Goal: Task Accomplishment & Management: Complete application form

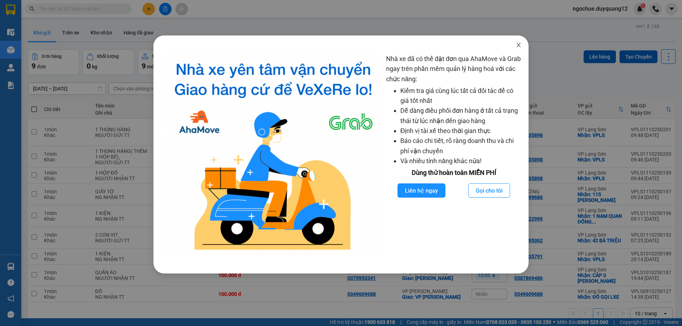
click at [518, 44] on icon "close" at bounding box center [519, 45] width 6 height 6
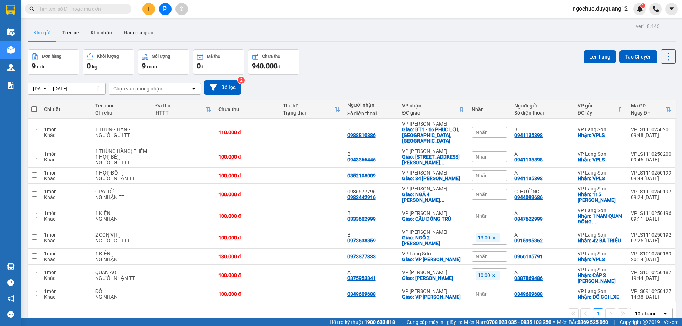
paste input "0986926540"
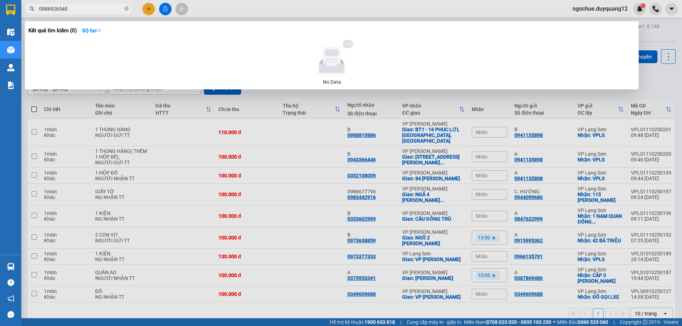
type input "0986926540"
click at [149, 10] on div at bounding box center [341, 163] width 682 height 326
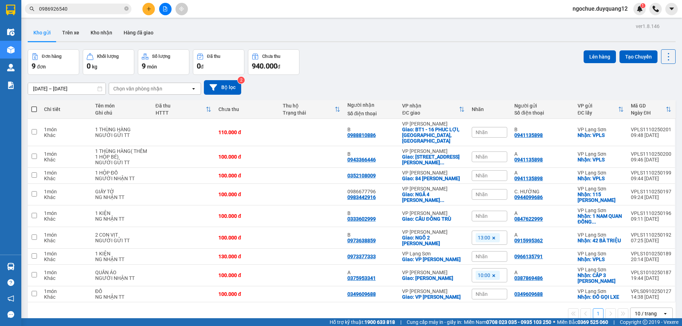
click at [146, 8] on icon "plus" at bounding box center [148, 8] width 5 height 5
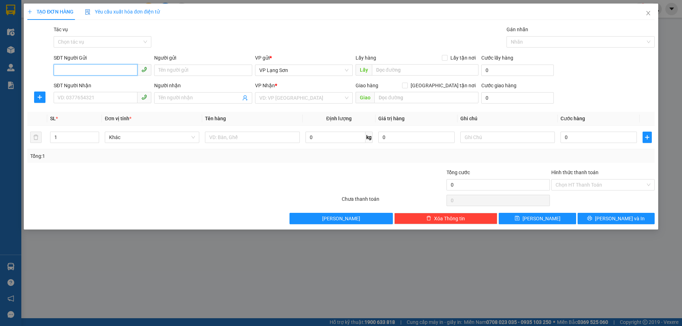
paste input "0986926540"
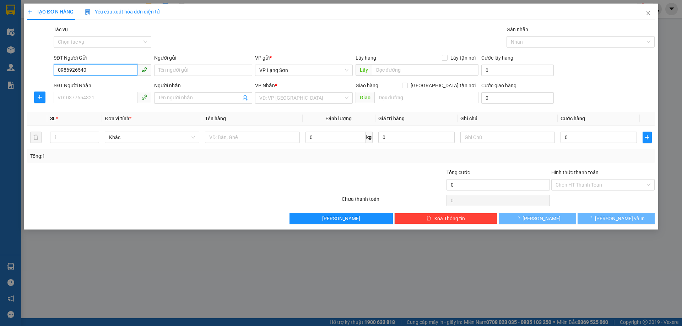
type input "0986926540"
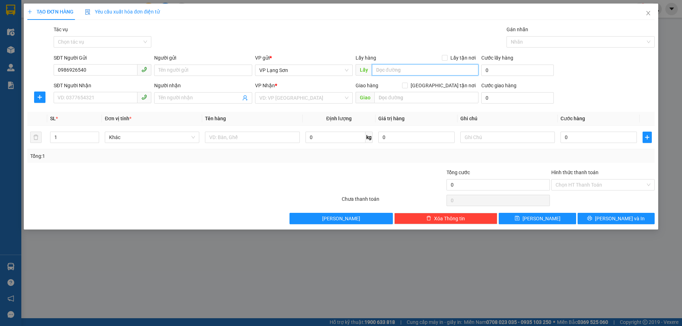
click at [387, 71] on input "text" at bounding box center [425, 69] width 107 height 11
type input "HIMLAM VẠN PHÚC [GEOGRAPHIC_DATA]"
click at [445, 56] on input "Lấy tận nơi" at bounding box center [444, 57] width 5 height 5
checkbox input "true"
click at [423, 100] on input "text" at bounding box center [426, 97] width 104 height 11
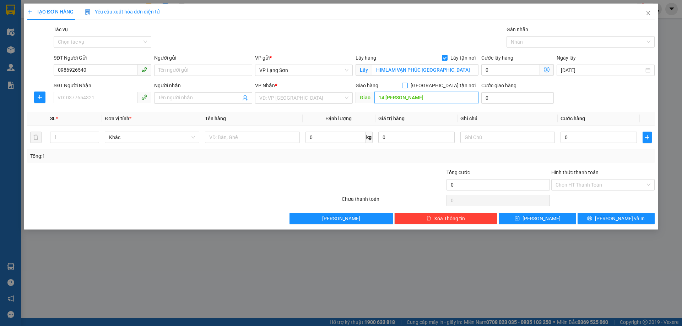
type input "14 [PERSON_NAME]"
drag, startPoint x: 446, startPoint y: 88, endPoint x: 347, endPoint y: 94, distance: 98.9
click at [444, 88] on label "[GEOGRAPHIC_DATA] tận nơi" at bounding box center [440, 86] width 76 height 8
click at [316, 101] on input "search" at bounding box center [301, 98] width 84 height 11
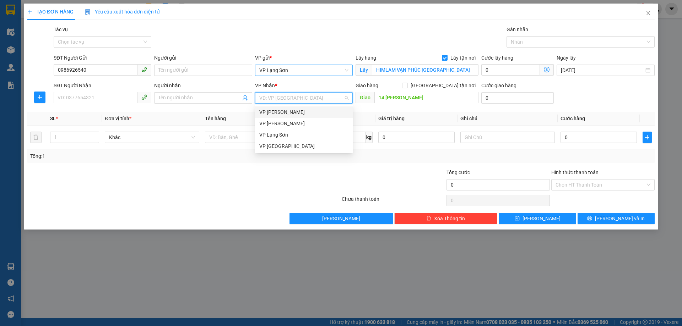
click at [277, 70] on span "VP Lạng Sơn" at bounding box center [303, 70] width 89 height 11
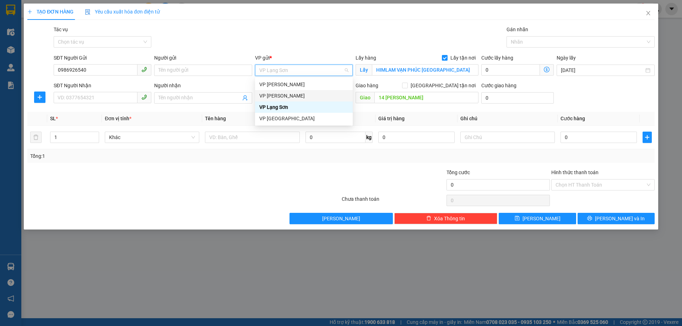
click at [278, 95] on div "VP [PERSON_NAME]" at bounding box center [303, 96] width 89 height 8
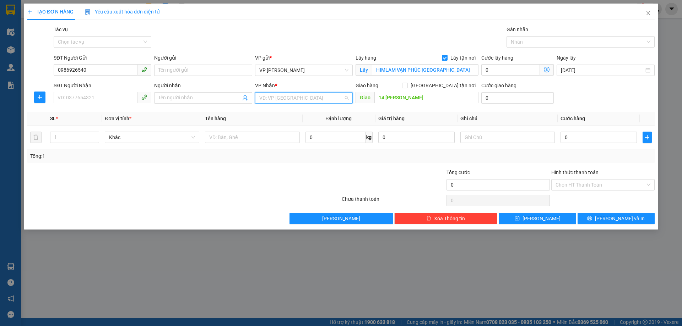
click at [283, 96] on input "search" at bounding box center [301, 98] width 84 height 11
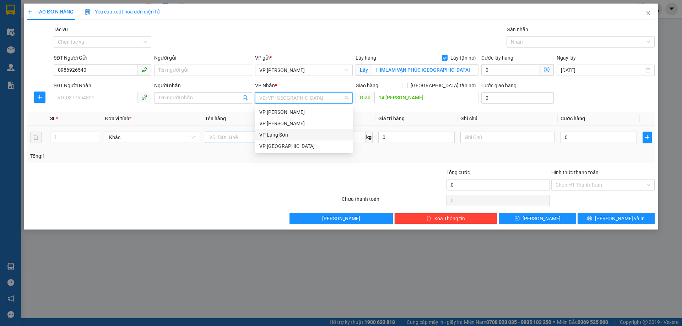
click at [275, 136] on div "VP Lạng Sơn" at bounding box center [303, 135] width 89 height 8
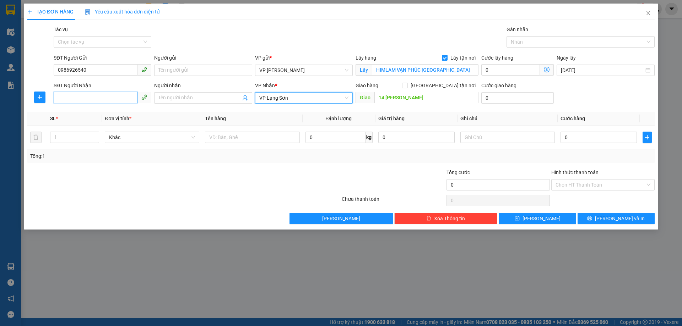
click at [120, 101] on input "SĐT Người Nhận" at bounding box center [96, 97] width 84 height 11
type input "0915250883"
drag, startPoint x: 84, startPoint y: 114, endPoint x: 91, endPoint y: 117, distance: 7.4
click at [84, 114] on div "0915250883" at bounding box center [102, 112] width 89 height 8
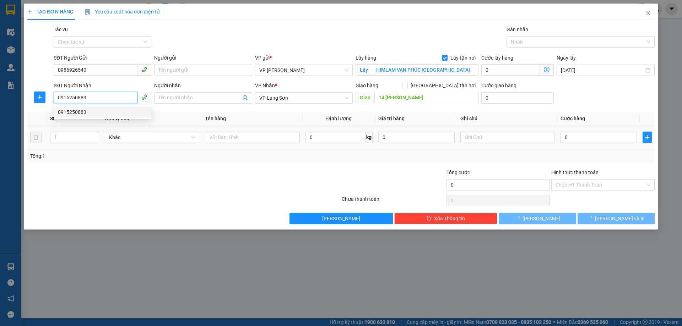
checkbox input "true"
type input "14 [PERSON_NAME]"
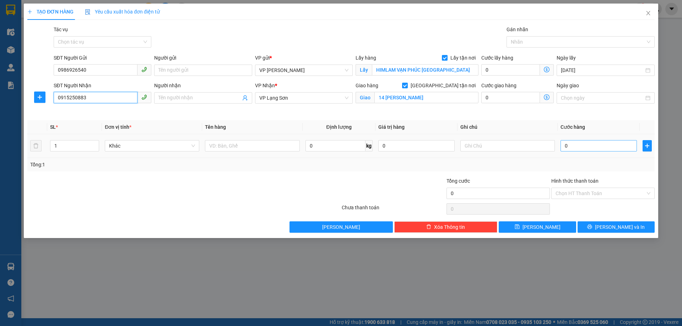
type input "0915250883"
click at [593, 147] on input "0" at bounding box center [599, 145] width 76 height 11
type input "1"
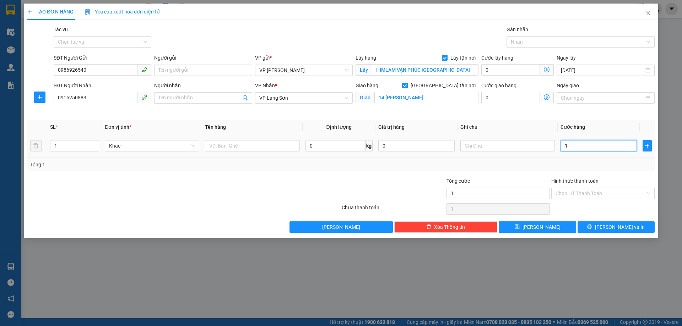
type input "10"
type input "100"
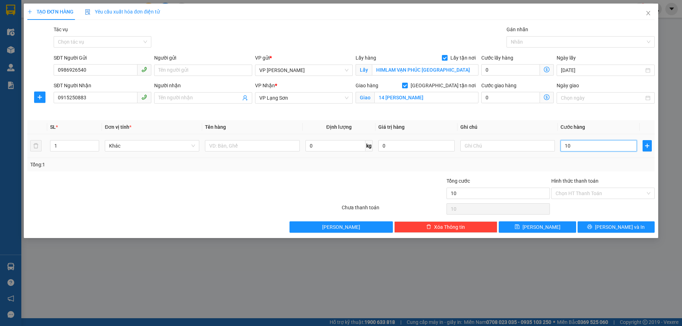
type input "100"
type input "100.000"
drag, startPoint x: 515, startPoint y: 125, endPoint x: 509, endPoint y: 131, distance: 8.8
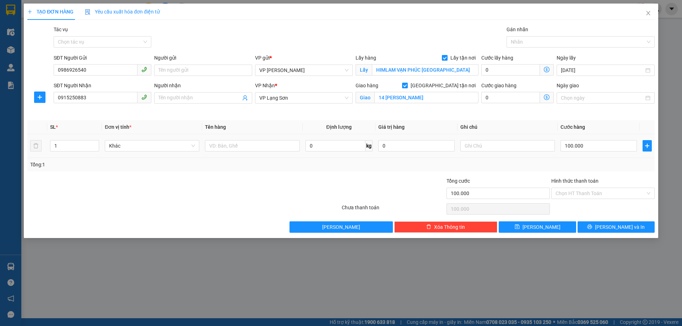
click at [515, 125] on th "Ghi chú" at bounding box center [508, 127] width 100 height 14
click at [493, 145] on input "text" at bounding box center [507, 145] width 94 height 11
type input "NG GƯI TT"
click at [237, 147] on input "text" at bounding box center [252, 145] width 94 height 11
type input "1K"
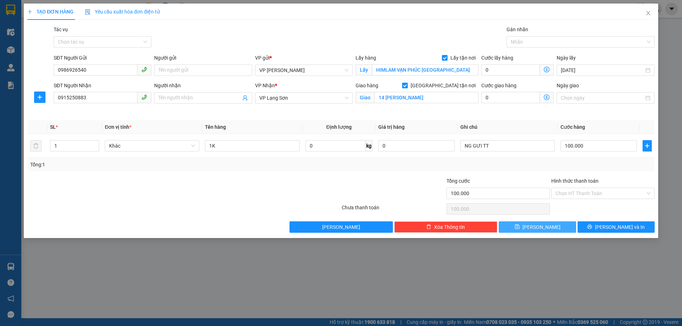
click at [520, 227] on icon "save" at bounding box center [517, 227] width 5 height 5
checkbox input "false"
type input "0"
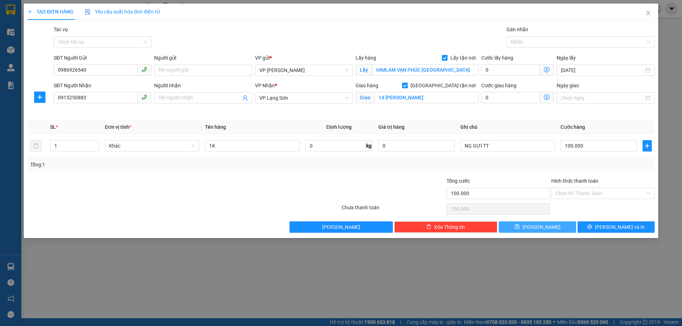
type input "0"
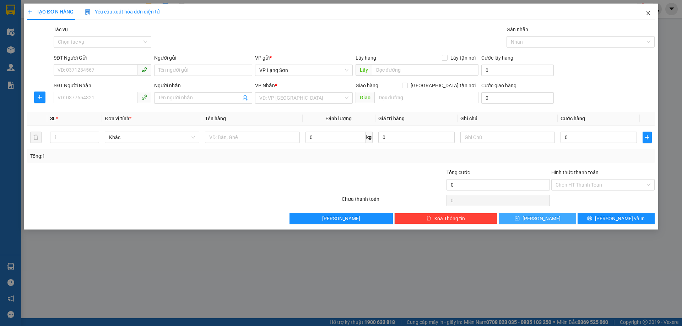
click at [648, 13] on icon "close" at bounding box center [648, 13] width 4 height 4
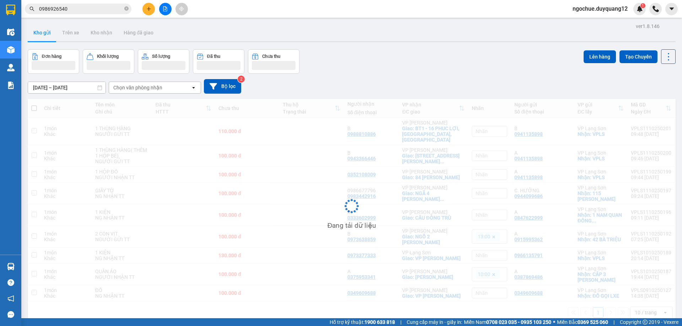
click at [538, 67] on div "Đơn hàng Khối lượng Số lượng Đã thu Chưa thu Lên hàng Tạo Chuyến" at bounding box center [352, 61] width 648 height 25
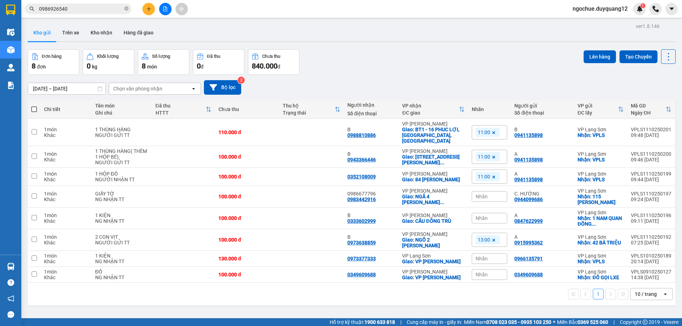
click at [487, 79] on div "[DATE] – [DATE] Press the down arrow key to interact with the calendar and sele…" at bounding box center [352, 87] width 648 height 25
click at [465, 306] on div "ver 1.8.146 Kho gửi Trên xe Kho nhận Hàng đã giao Đơn hàng 8 đơn Khối lượng 0 k…" at bounding box center [352, 184] width 654 height 326
click at [227, 88] on button "Bộ lọc" at bounding box center [222, 87] width 37 height 15
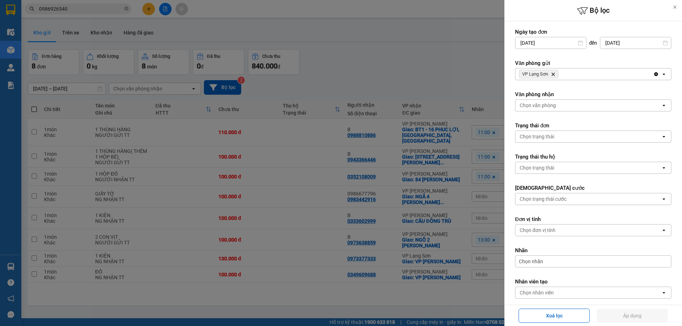
click at [568, 75] on div "VP Lạng Sơn Delete" at bounding box center [584, 74] width 138 height 11
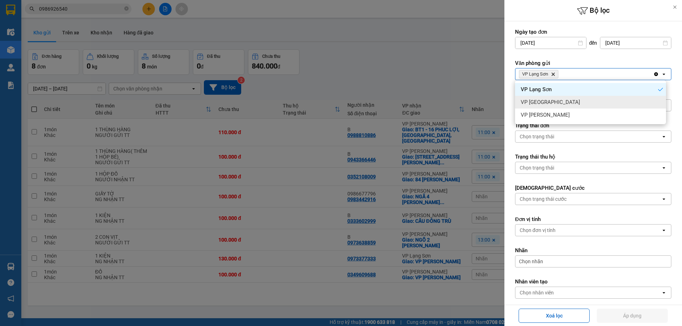
click at [568, 101] on div "VP [GEOGRAPHIC_DATA]" at bounding box center [590, 102] width 151 height 13
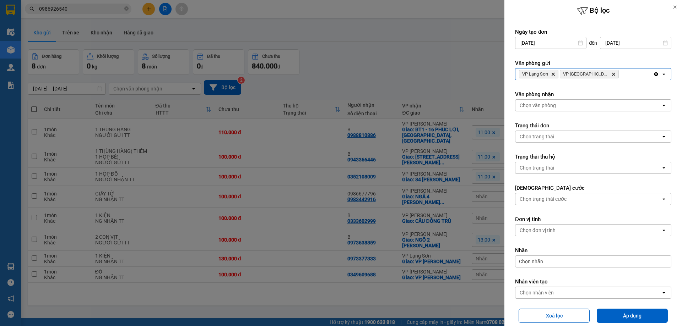
click at [603, 75] on div "VP Lạng Sơn Delete VP [GEOGRAPHIC_DATA] Delete" at bounding box center [584, 74] width 138 height 11
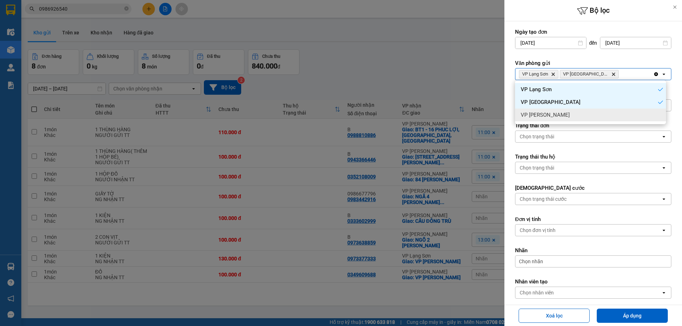
click at [604, 117] on div "VP [PERSON_NAME]" at bounding box center [590, 115] width 151 height 13
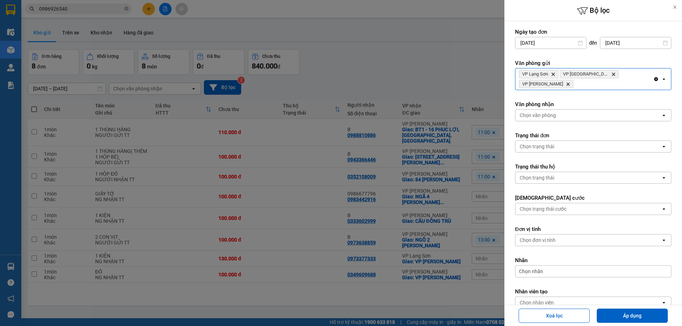
click at [585, 110] on div "Chọn văn phòng" at bounding box center [588, 115] width 146 height 11
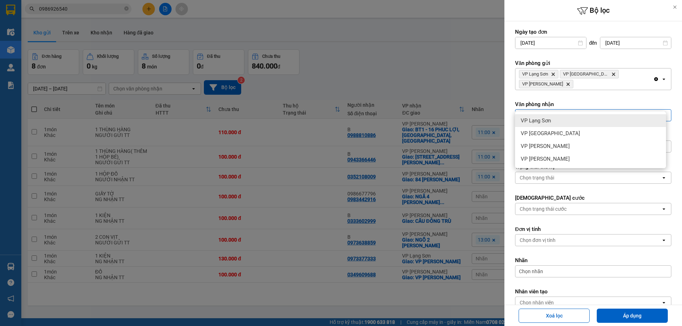
drag, startPoint x: 583, startPoint y: 121, endPoint x: 598, endPoint y: 110, distance: 18.0
click at [583, 121] on div "VP Lạng Sơn" at bounding box center [590, 120] width 151 height 13
click at [598, 110] on div "VP Lạng Sơn Delete" at bounding box center [584, 115] width 138 height 11
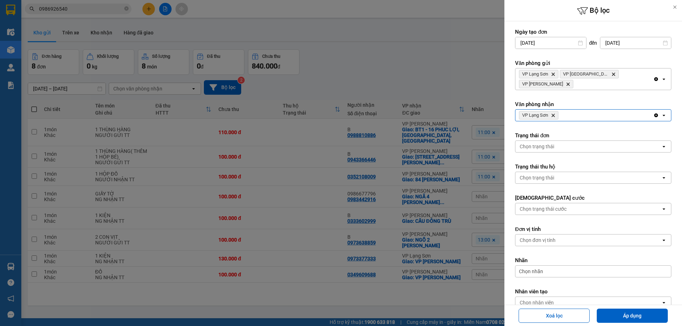
click at [598, 110] on div "VP Lạng Sơn Delete" at bounding box center [584, 115] width 138 height 11
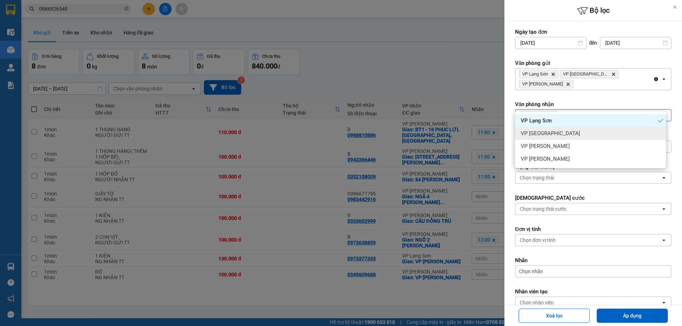
click at [589, 131] on div "VP [GEOGRAPHIC_DATA]" at bounding box center [590, 133] width 151 height 13
click at [621, 110] on div "VP Lạng Sơn Delete VP [GEOGRAPHIC_DATA] Delete" at bounding box center [584, 115] width 138 height 11
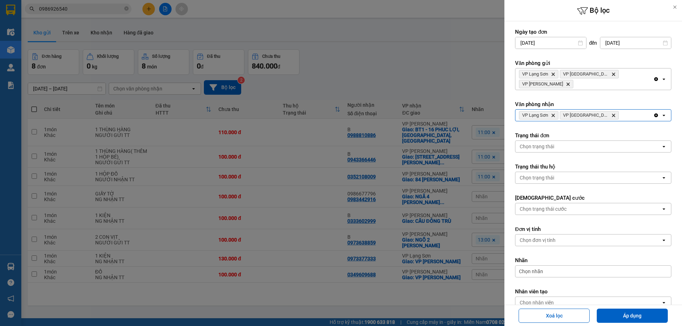
click at [620, 110] on div "VP Lạng Sơn Delete VP [GEOGRAPHIC_DATA] Delete" at bounding box center [584, 115] width 138 height 11
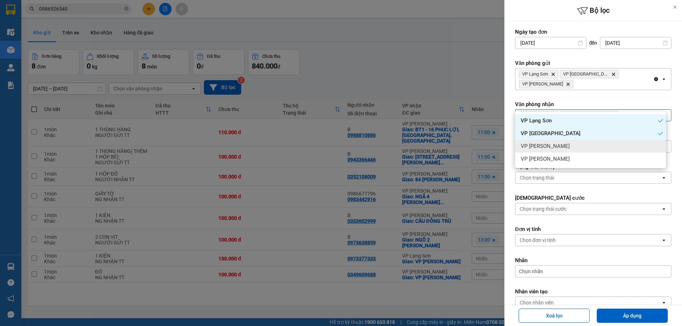
click at [613, 147] on div "VP [PERSON_NAME]" at bounding box center [590, 146] width 151 height 13
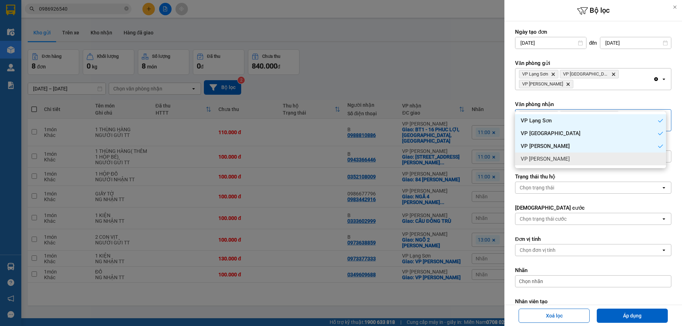
click at [611, 163] on div "VP [PERSON_NAME]" at bounding box center [590, 159] width 151 height 13
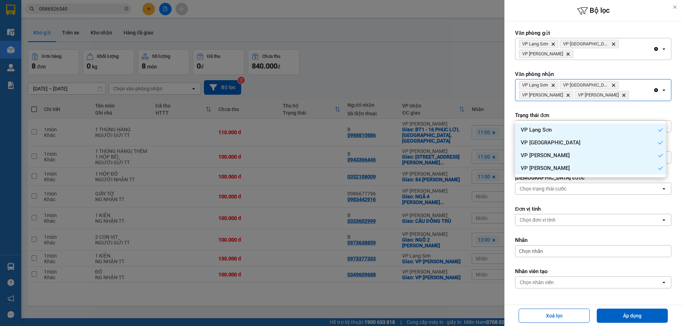
scroll to position [43, 0]
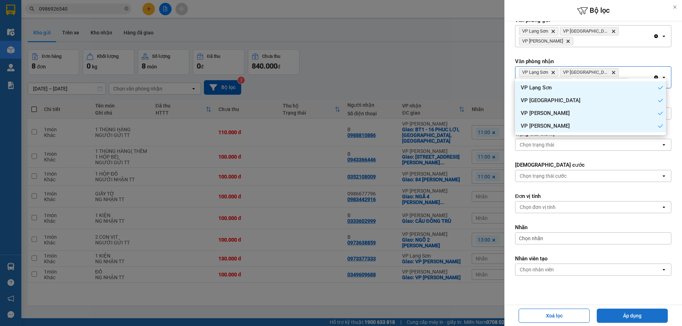
click at [648, 313] on button "Áp dụng" at bounding box center [632, 316] width 71 height 14
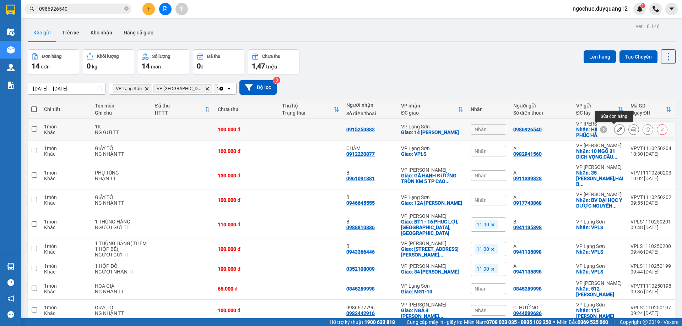
click at [617, 129] on icon at bounding box center [619, 129] width 5 height 5
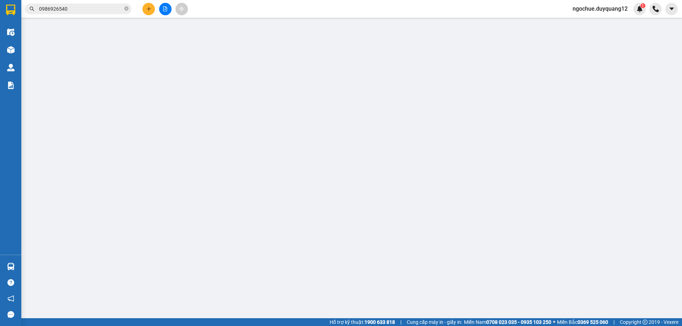
type input "0986926540"
checkbox input "true"
type input "HIMLAM VẠN PHÚC [GEOGRAPHIC_DATA]"
type input "0915250883"
checkbox input "true"
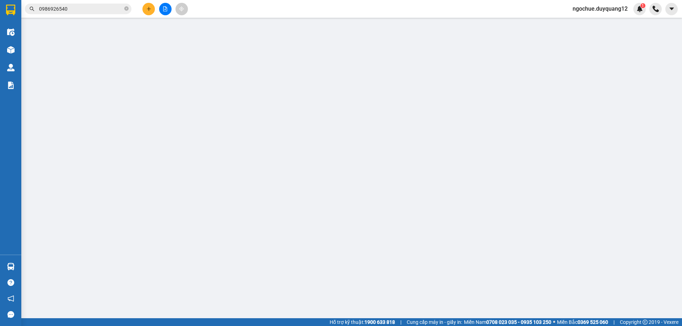
type input "14 [PERSON_NAME]"
type input "100.000"
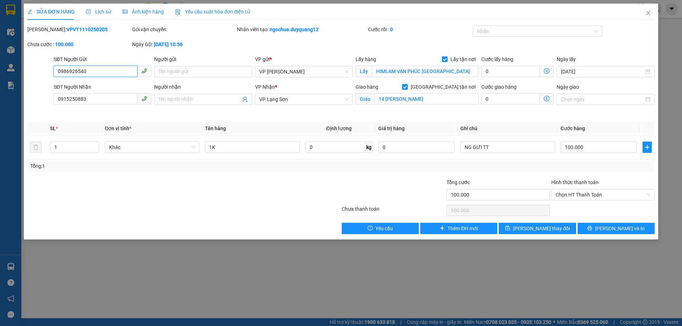
drag, startPoint x: 86, startPoint y: 71, endPoint x: 53, endPoint y: 69, distance: 33.1
click at [53, 69] on div "SĐT Người Gửi 0986926540 0986926540" at bounding box center [102, 67] width 101 height 25
type input "0986926540"
paste input "0356553199"
type input "0356553199"
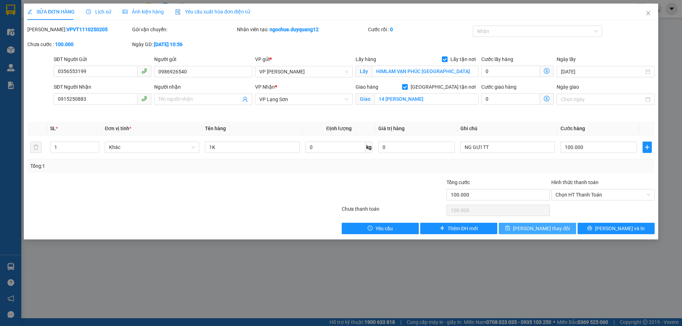
click at [532, 226] on span "[PERSON_NAME] thay đổi" at bounding box center [541, 229] width 57 height 8
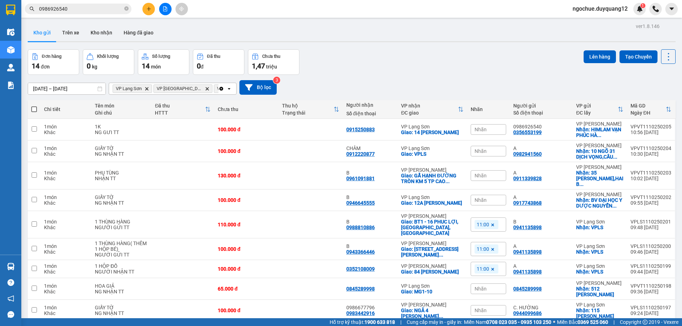
click at [444, 87] on div "[DATE] – [DATE] Press the down arrow key to interact with the calendar and sele…" at bounding box center [352, 87] width 648 height 15
click at [615, 129] on button at bounding box center [620, 130] width 10 height 12
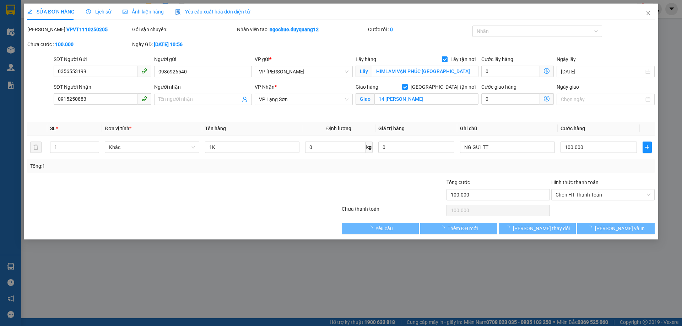
type input "0356553199"
type input "0986926540"
checkbox input "true"
type input "HIMLAM VẠN PHÚC [GEOGRAPHIC_DATA]"
type input "0915250883"
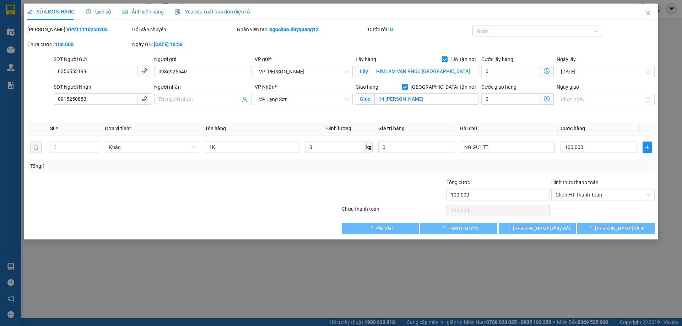
checkbox input "true"
type input "14 [PERSON_NAME]"
type input "100.000"
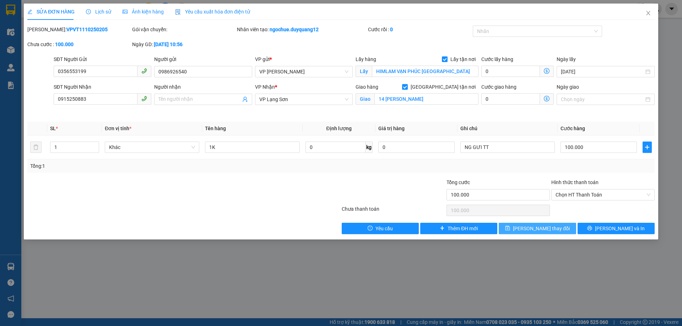
click at [540, 228] on span "[PERSON_NAME] thay đổi" at bounding box center [541, 229] width 57 height 8
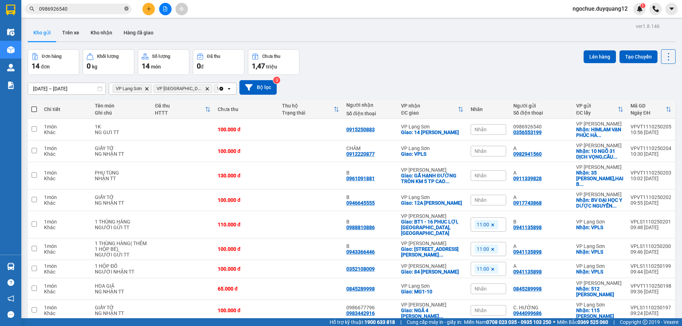
click at [127, 7] on icon "close-circle" at bounding box center [126, 8] width 4 height 4
paste input "0329186035"
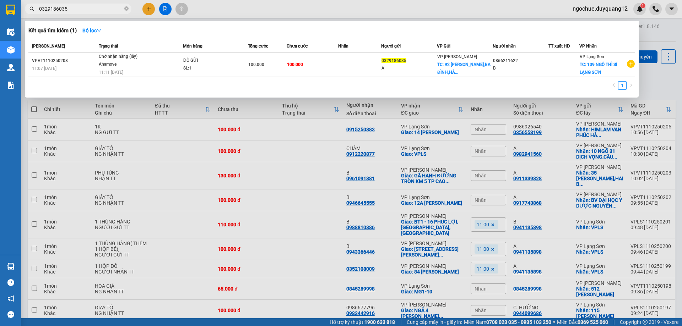
type input "0329186035"
drag, startPoint x: 128, startPoint y: 9, endPoint x: 99, endPoint y: 10, distance: 28.8
click at [128, 9] on icon "close-circle" at bounding box center [126, 8] width 4 height 4
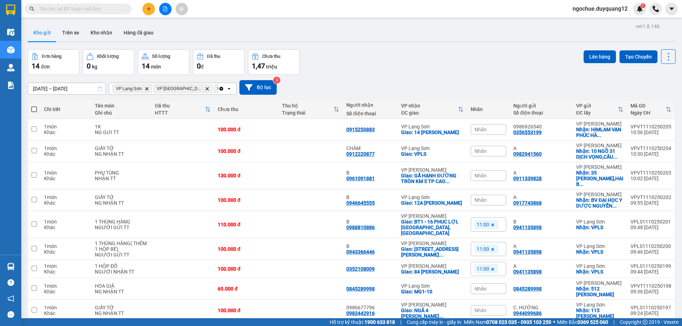
paste input "0845289998"
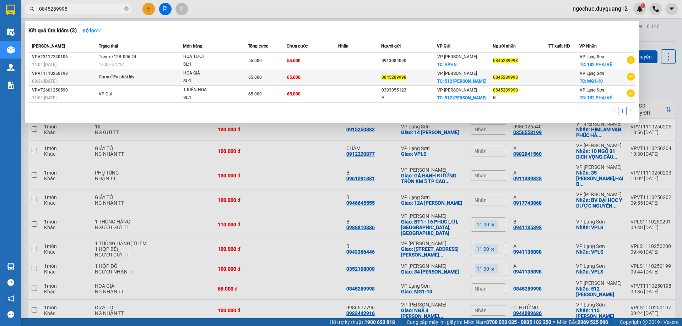
type input "0845289998"
click at [309, 74] on td "65.000" at bounding box center [313, 77] width 52 height 17
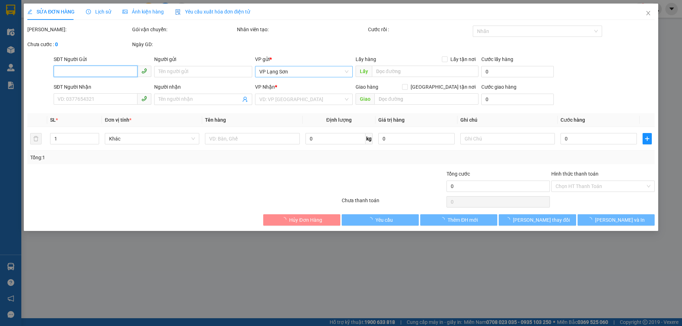
type input "0845289998"
checkbox input "true"
type input "512 MINH KHAI"
type input "0845289998"
checkbox input "true"
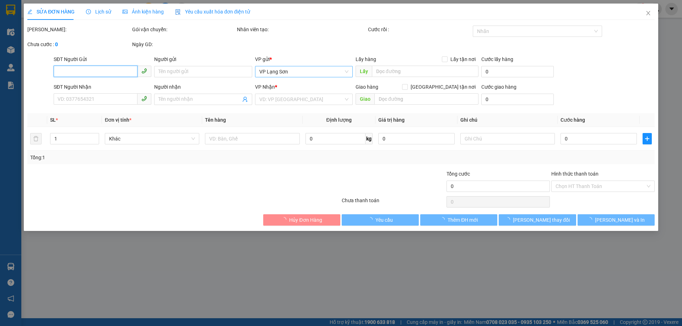
type input "MG1-10"
type input "65.000"
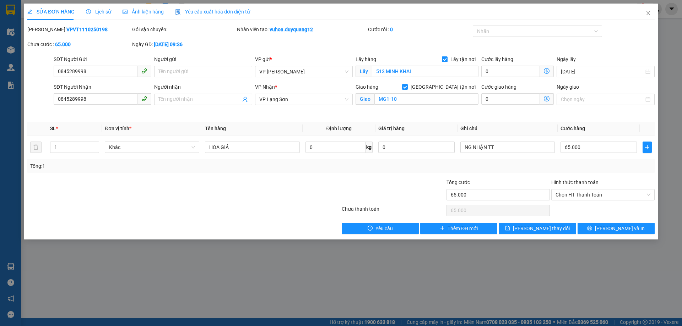
click at [336, 174] on div "Total Paid Fee 0 Total UnPaid Fee 65.000 Cash Collection Total Fee Mã ĐH: VPVT1…" at bounding box center [340, 130] width 627 height 209
click at [292, 134] on th "Tên hàng" at bounding box center [252, 129] width 100 height 14
click at [298, 125] on th "Tên hàng" at bounding box center [252, 129] width 100 height 14
click at [265, 171] on div "Tổng: 1" at bounding box center [340, 166] width 627 height 13
drag, startPoint x: 307, startPoint y: 112, endPoint x: 388, endPoint y: 111, distance: 81.7
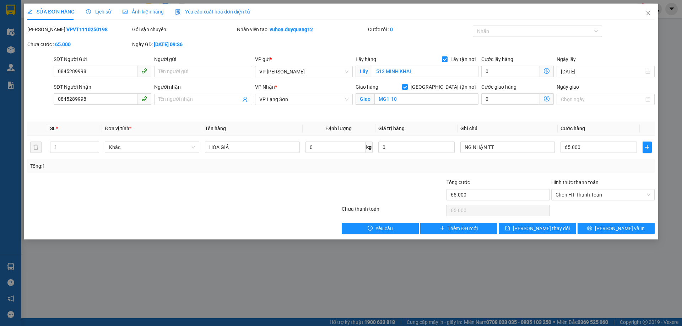
click at [308, 112] on div "VP Nhận * VP [GEOGRAPHIC_DATA]" at bounding box center [304, 99] width 101 height 33
click at [394, 111] on div "Giao hàng [GEOGRAPHIC_DATA] tận nơi [GEOGRAPHIC_DATA] MG1-10" at bounding box center [417, 99] width 126 height 33
